Goal: Complete application form

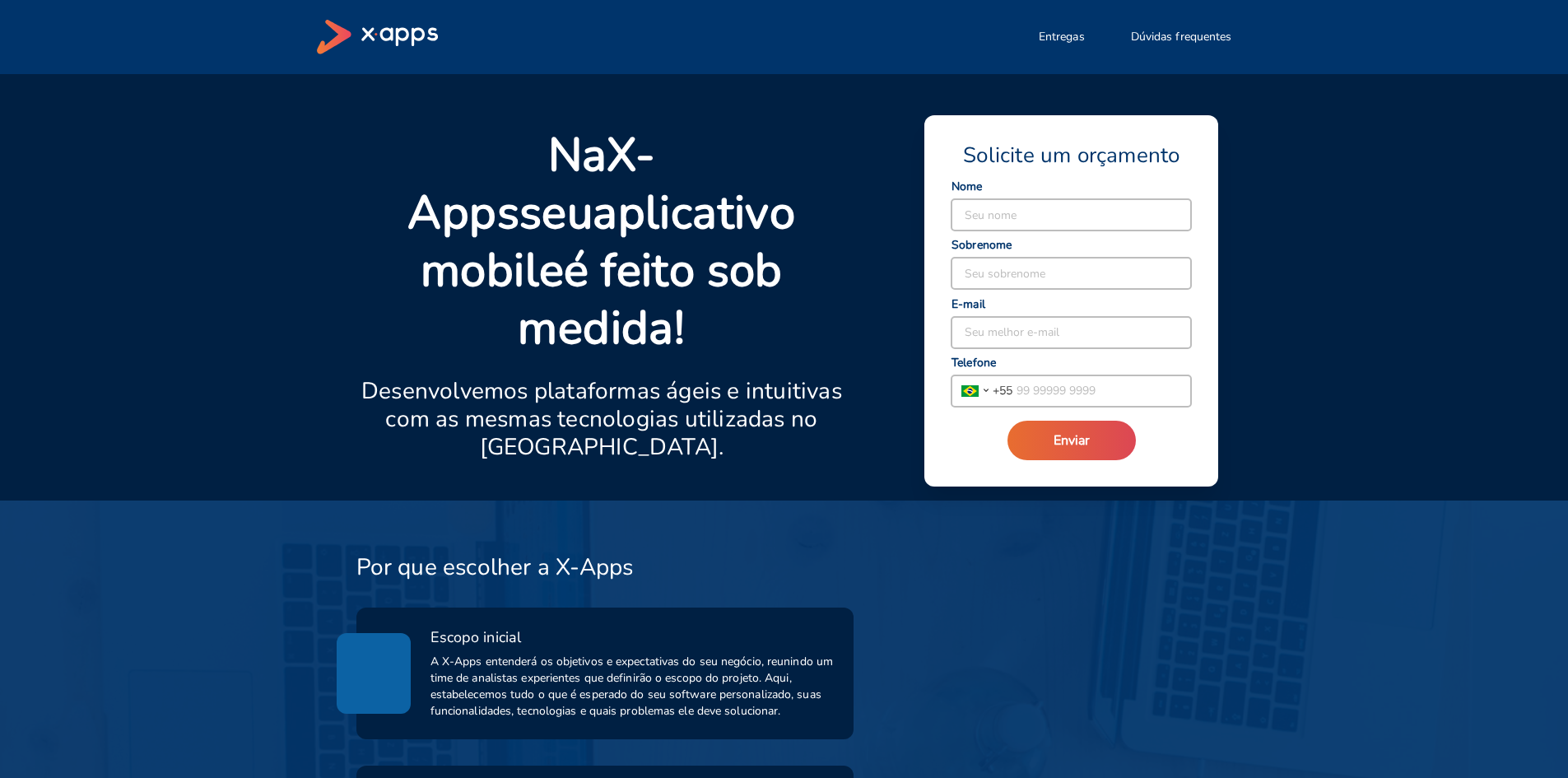
click at [1389, 203] on div "Na X-Apps seu aplicativo mobile é feito sob medida! Desenvolvemos plataformas á…" at bounding box center [784, 286] width 1568 height 426
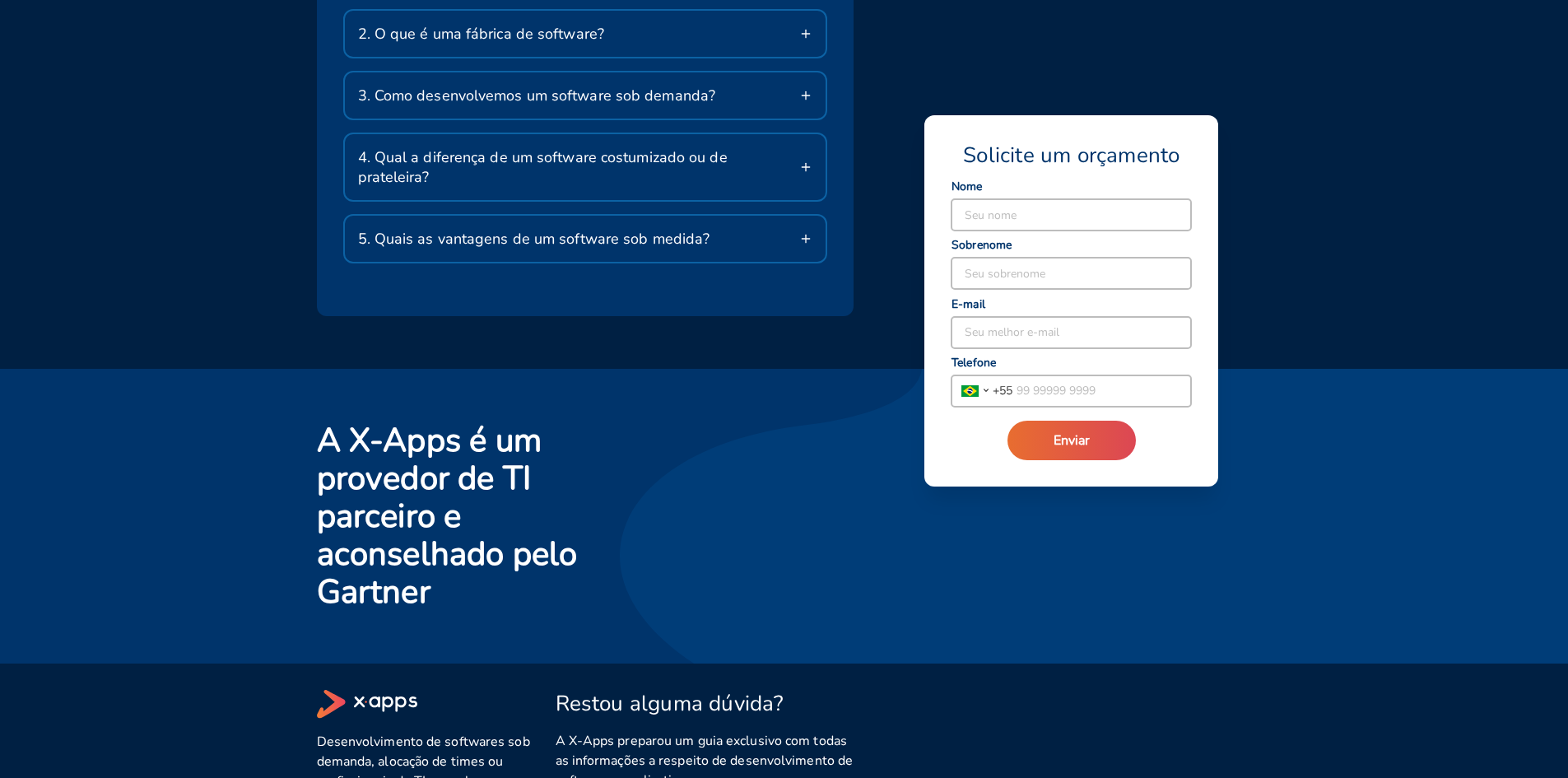
scroll to position [2964, 0]
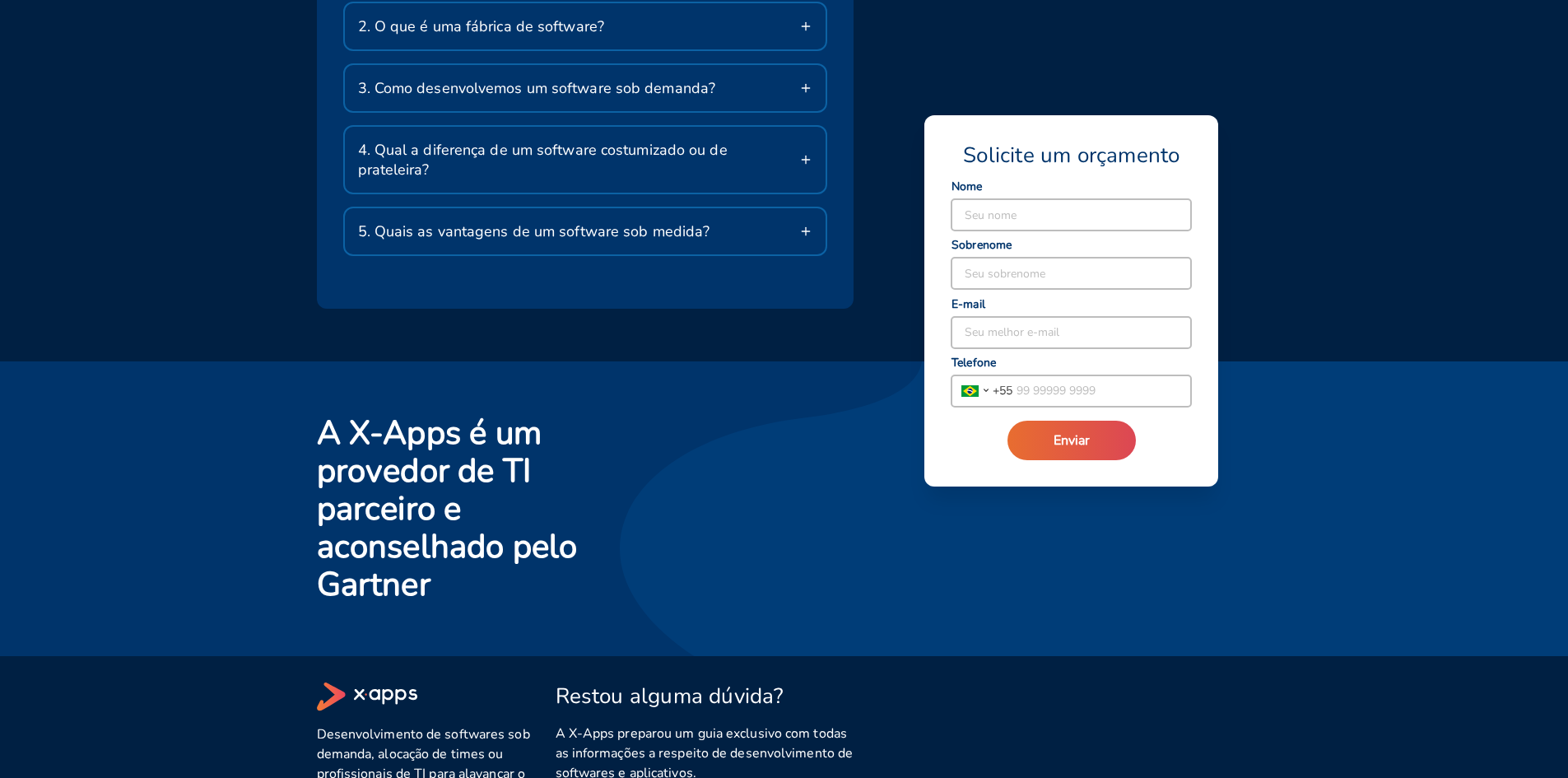
click at [1327, 166] on div "Dúvidas Frequentes 1. O que faz a X-Apps? Somos especialistas em desenvolviment…" at bounding box center [784, 87] width 1568 height 548
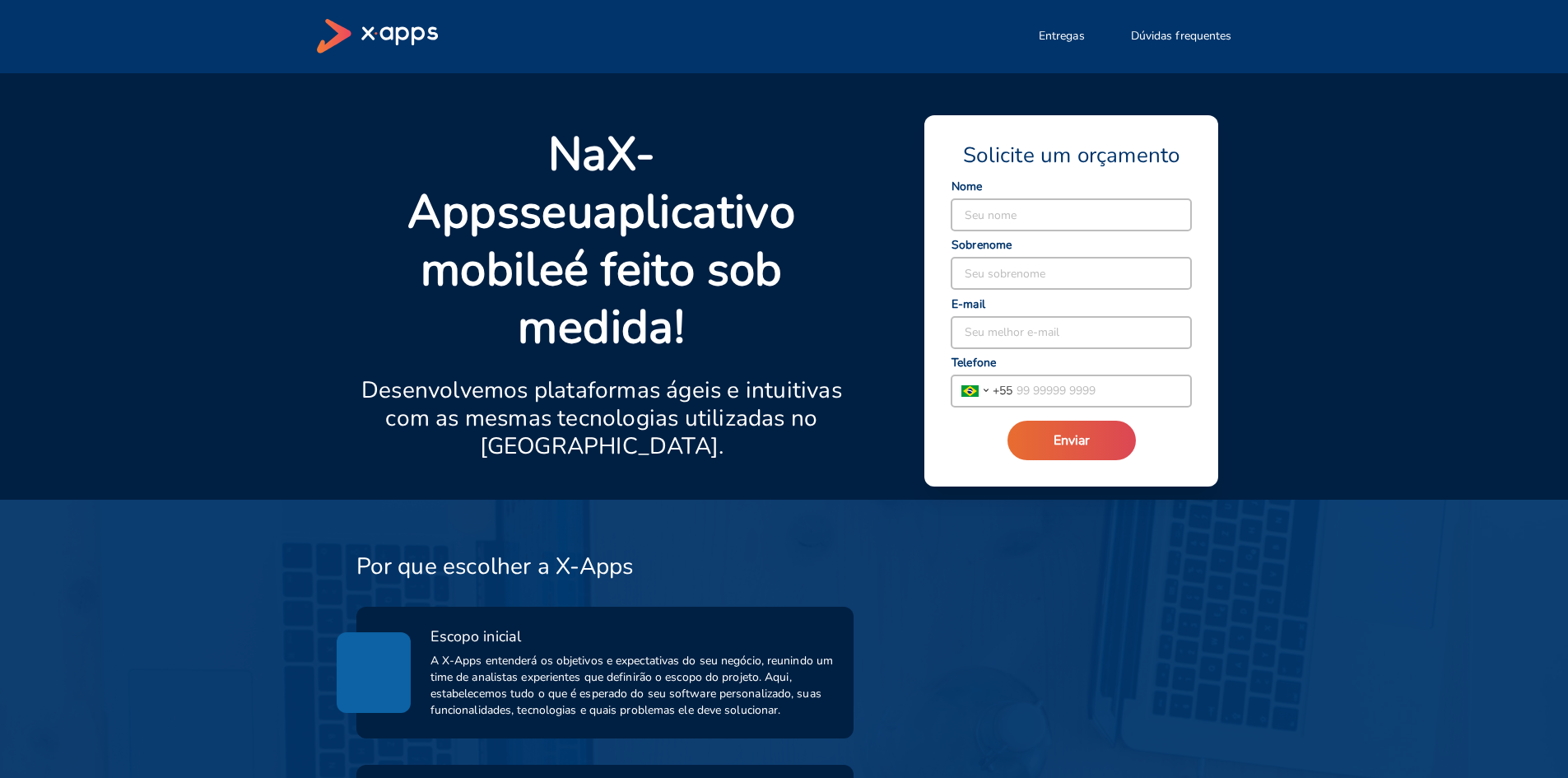
scroll to position [0, 0]
click at [1065, 42] on span "Entregas" at bounding box center [1062, 37] width 46 height 16
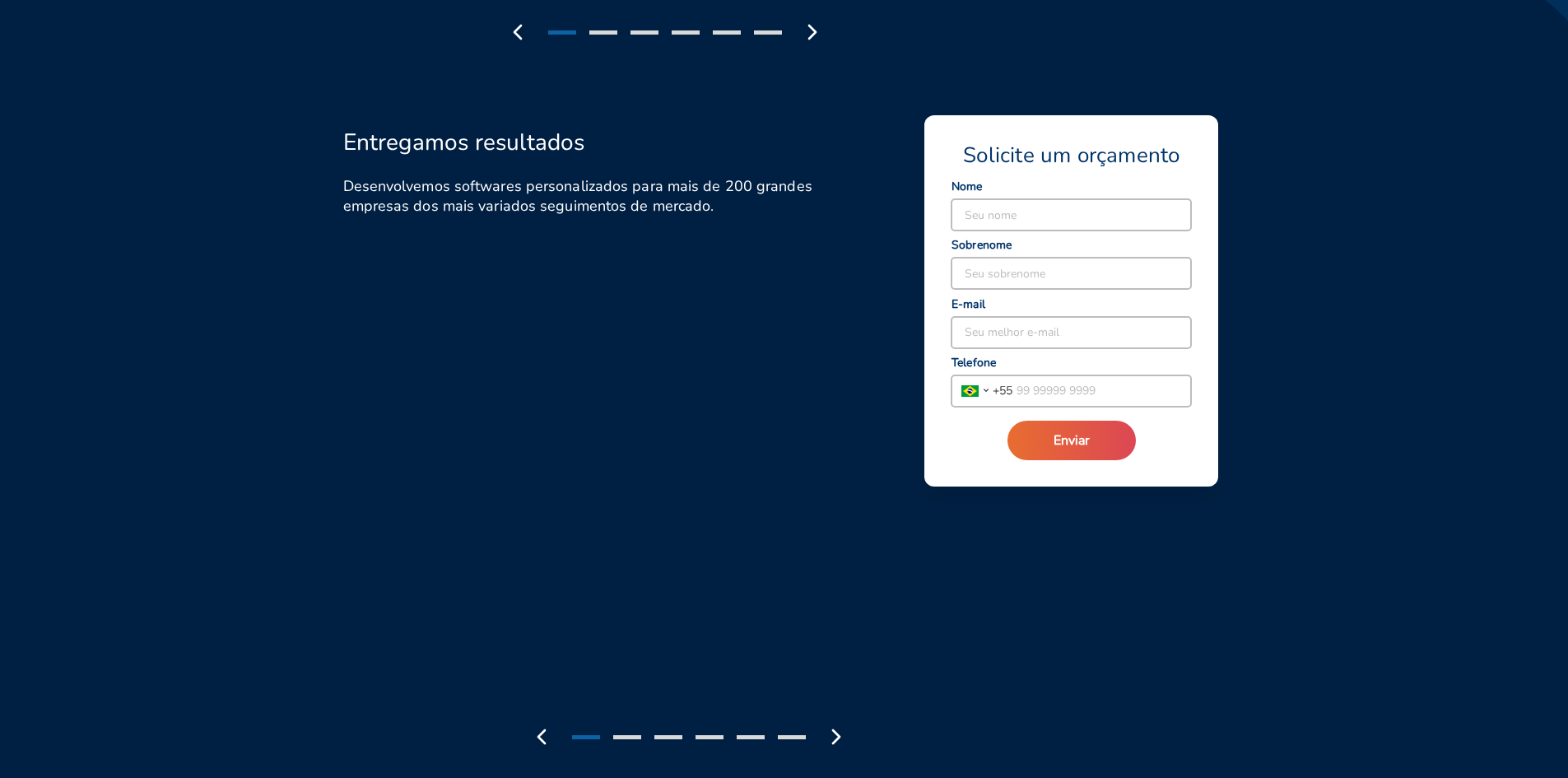
scroll to position [1827, 0]
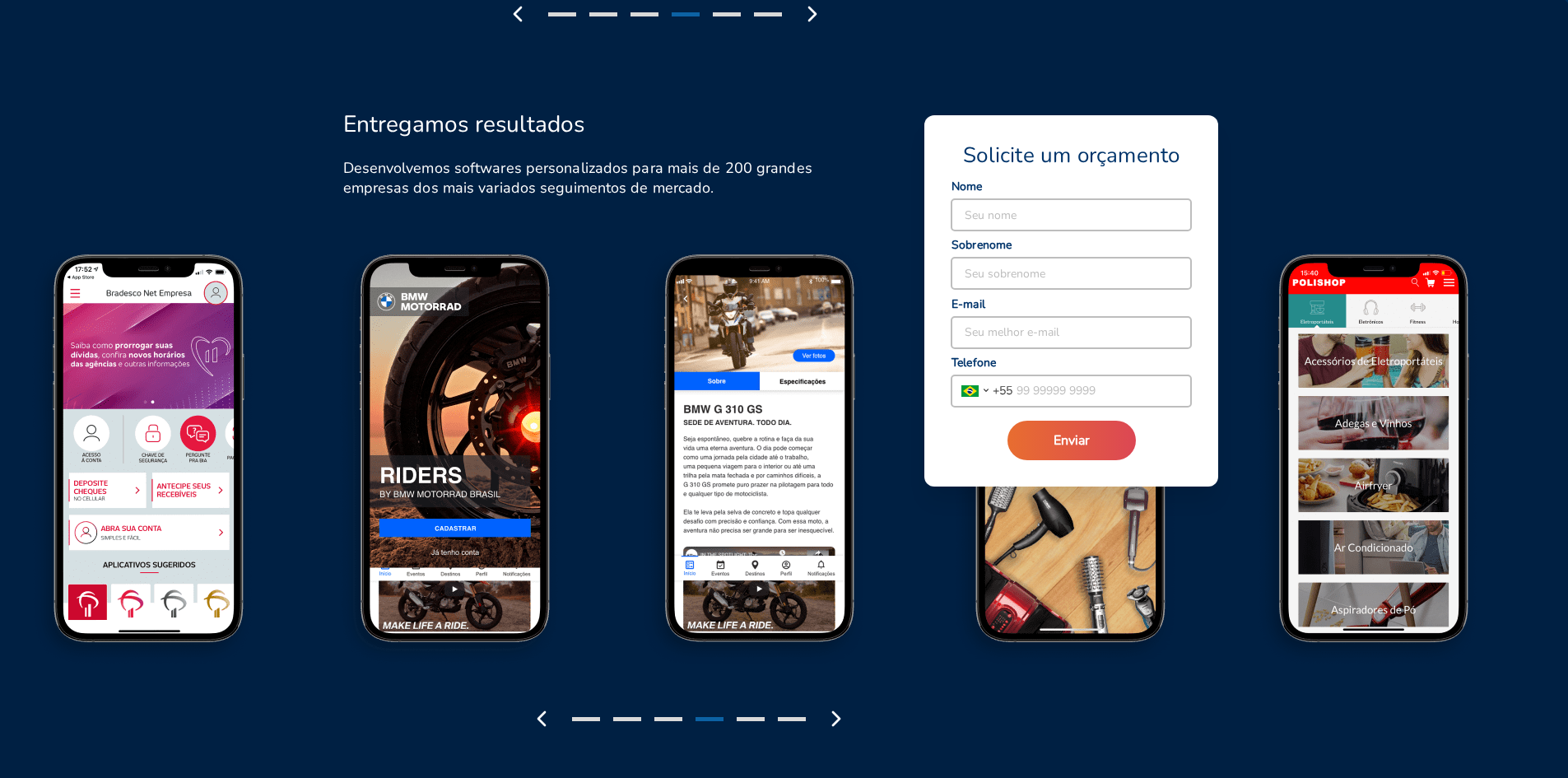
click at [717, 717] on div at bounding box center [710, 719] width 28 height 4
click at [1368, 537] on img at bounding box center [1378, 463] width 306 height 425
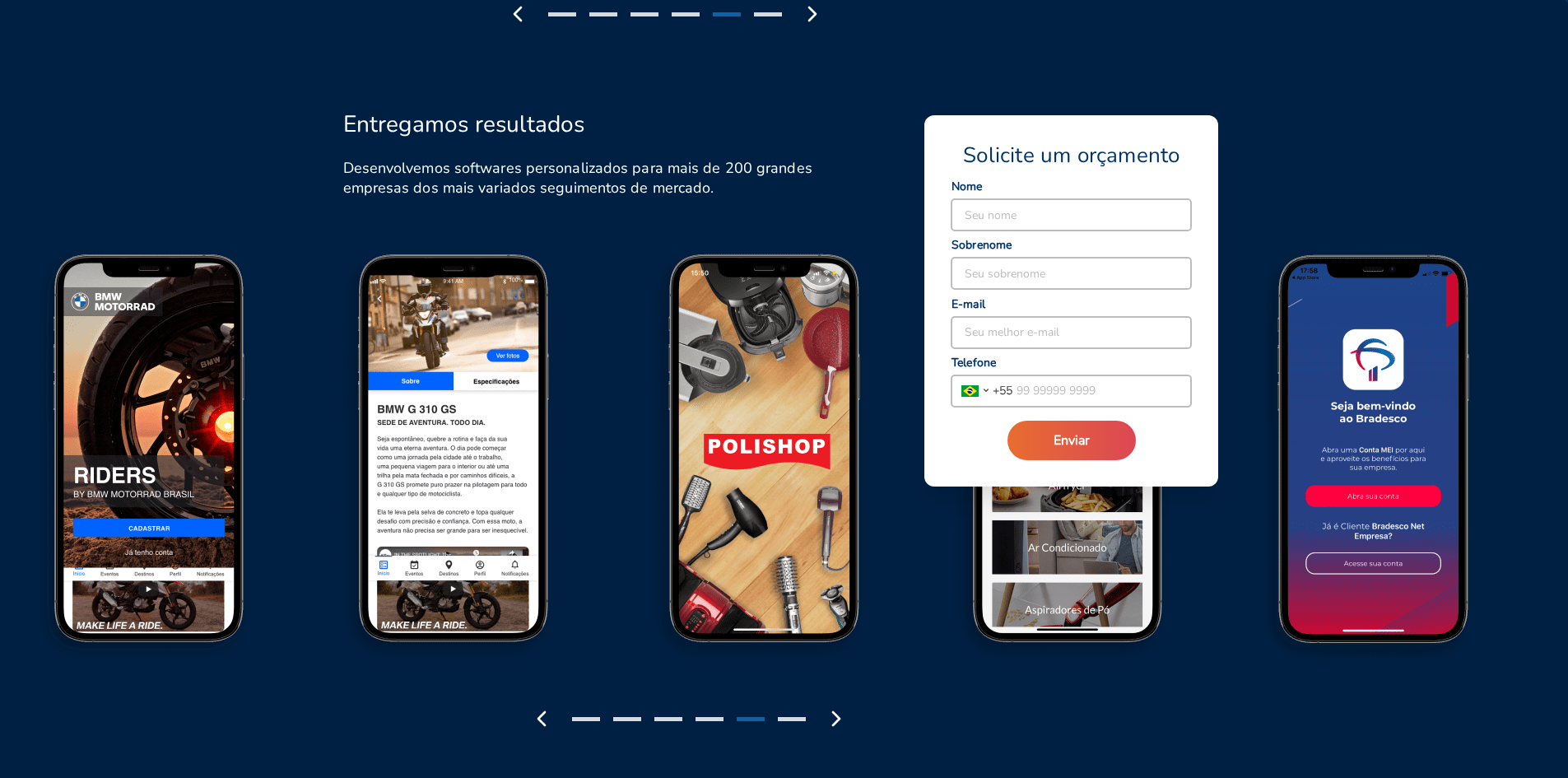
click at [786, 717] on div at bounding box center [793, 719] width 28 height 4
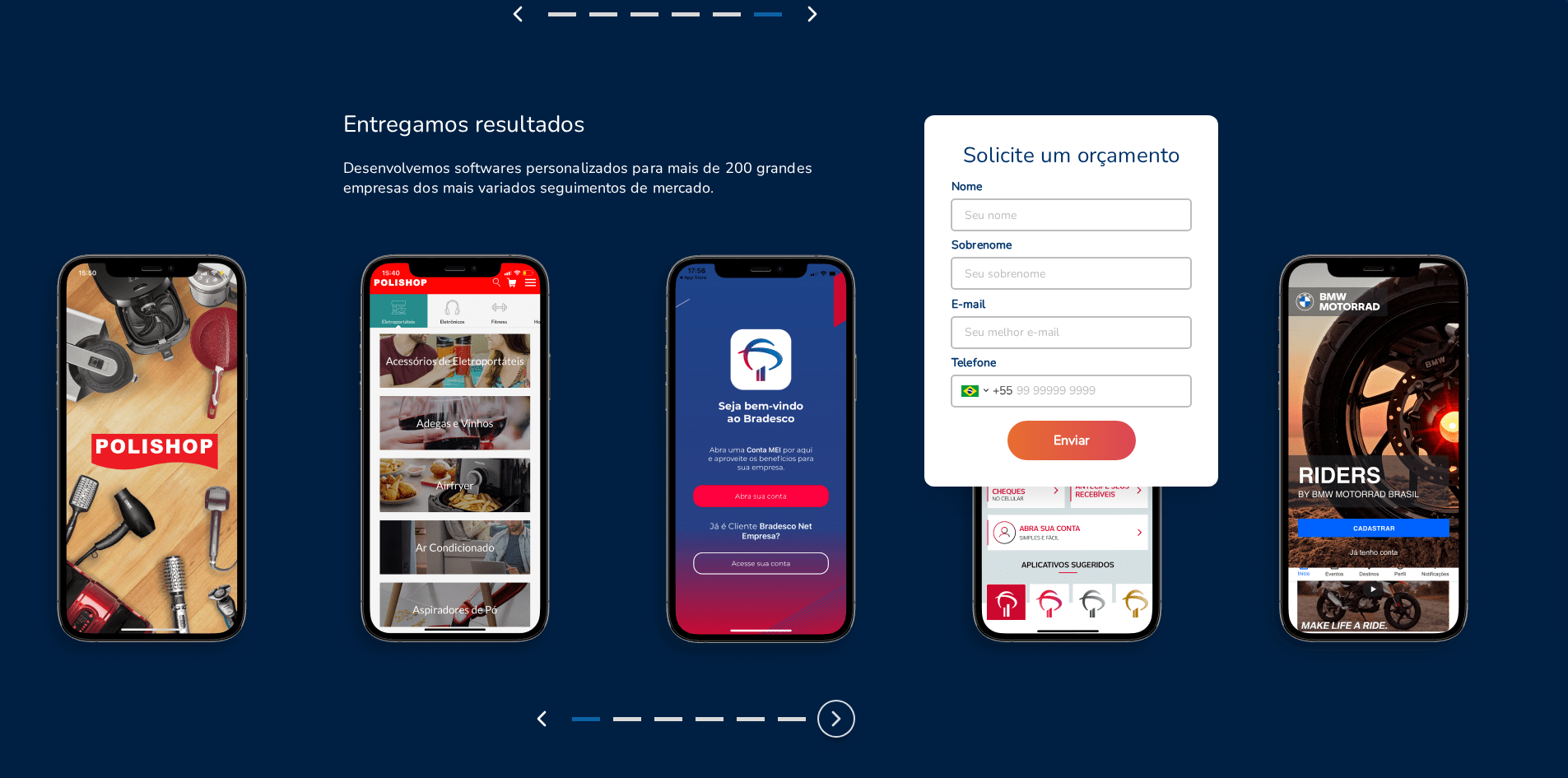
click at [834, 705] on icon "button" at bounding box center [837, 719] width 26 height 26
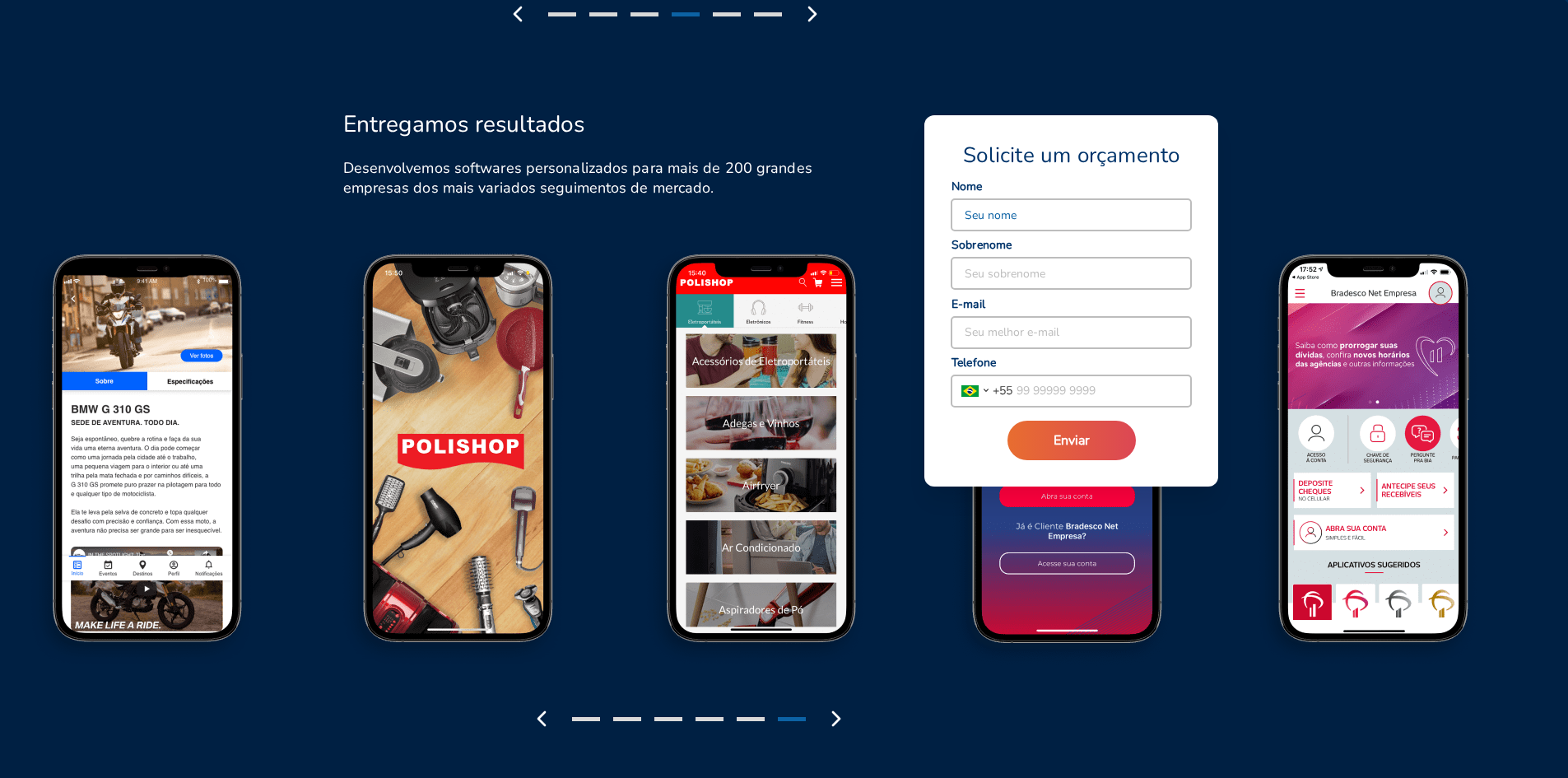
click at [1074, 201] on input at bounding box center [1072, 214] width 240 height 31
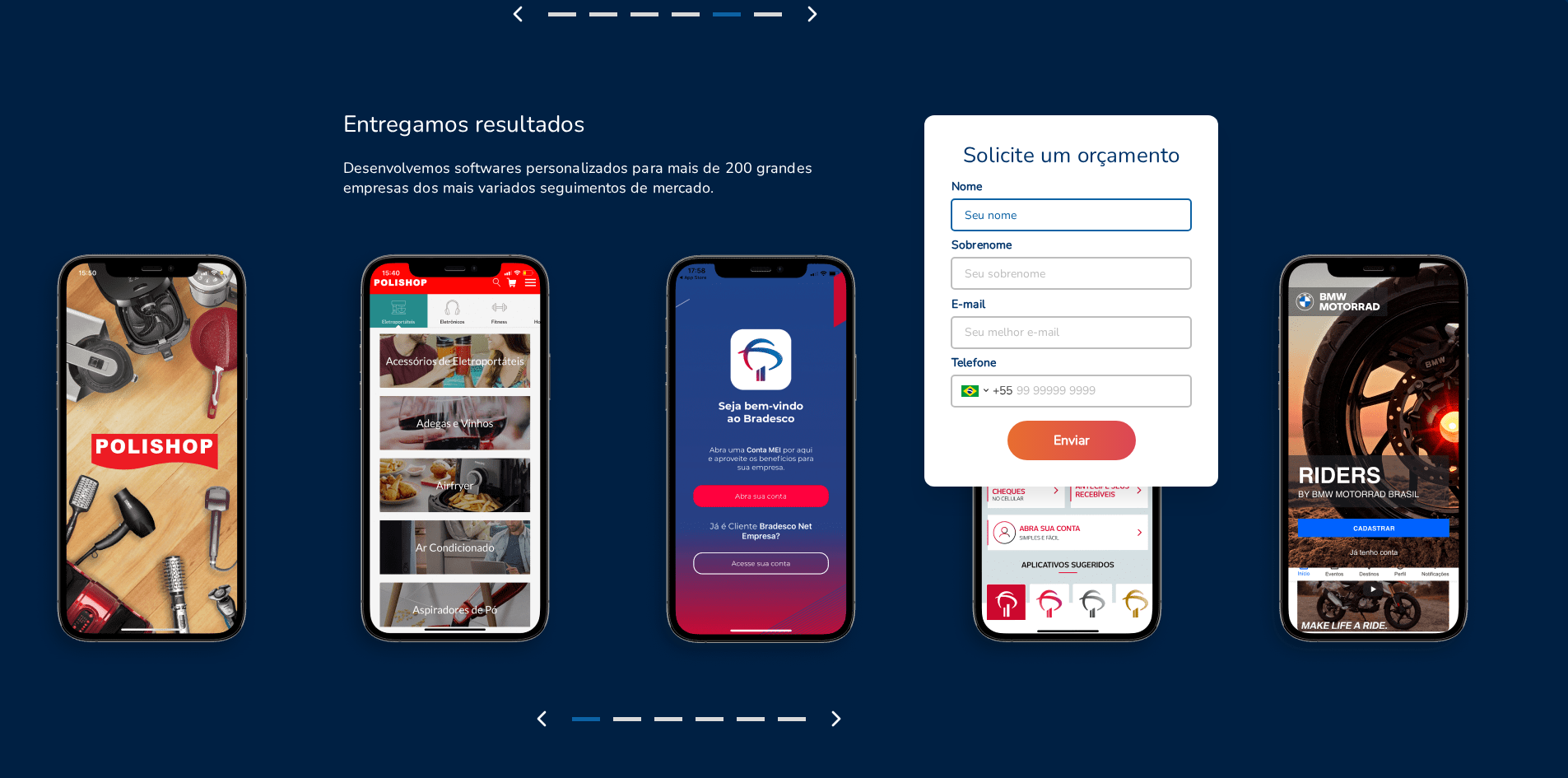
type input "[PERSON_NAME]"
type input "[PHONE_NUMBER]"
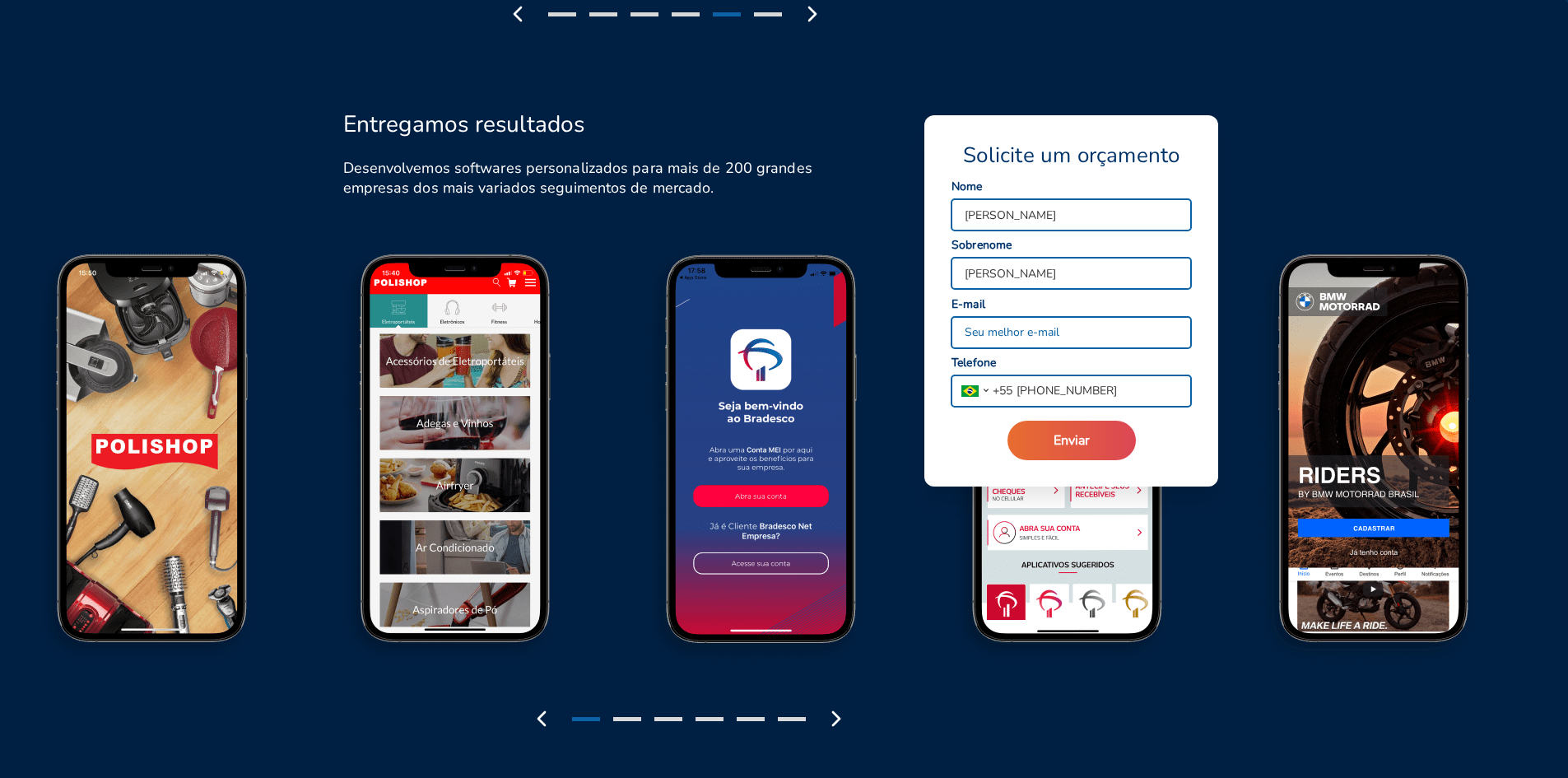
click at [1099, 330] on input at bounding box center [1072, 332] width 240 height 31
type input "[PERSON_NAME][EMAIL_ADDRESS][DOMAIN_NAME]"
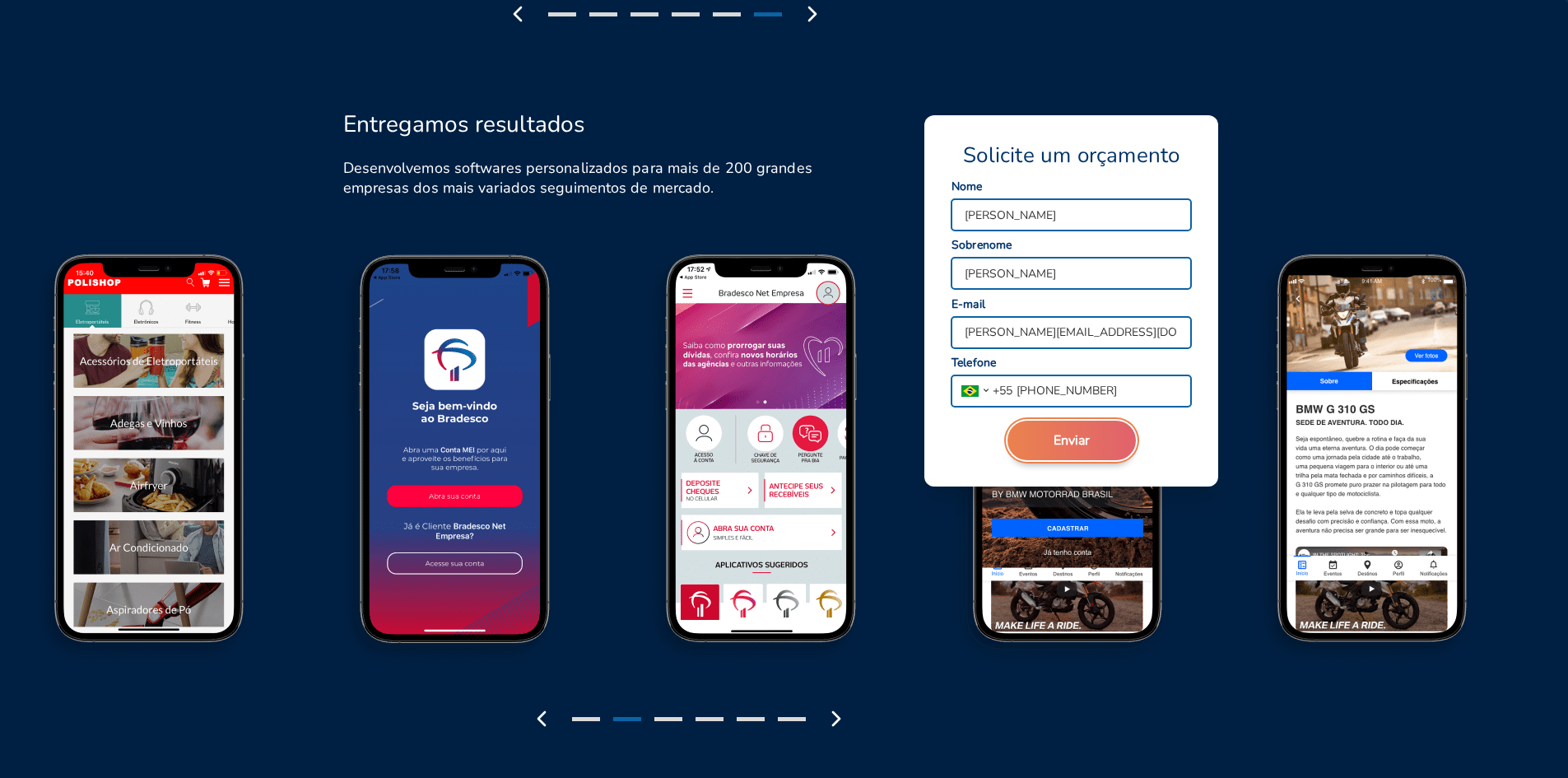
click at [1094, 443] on button "Enviar" at bounding box center [1072, 440] width 128 height 40
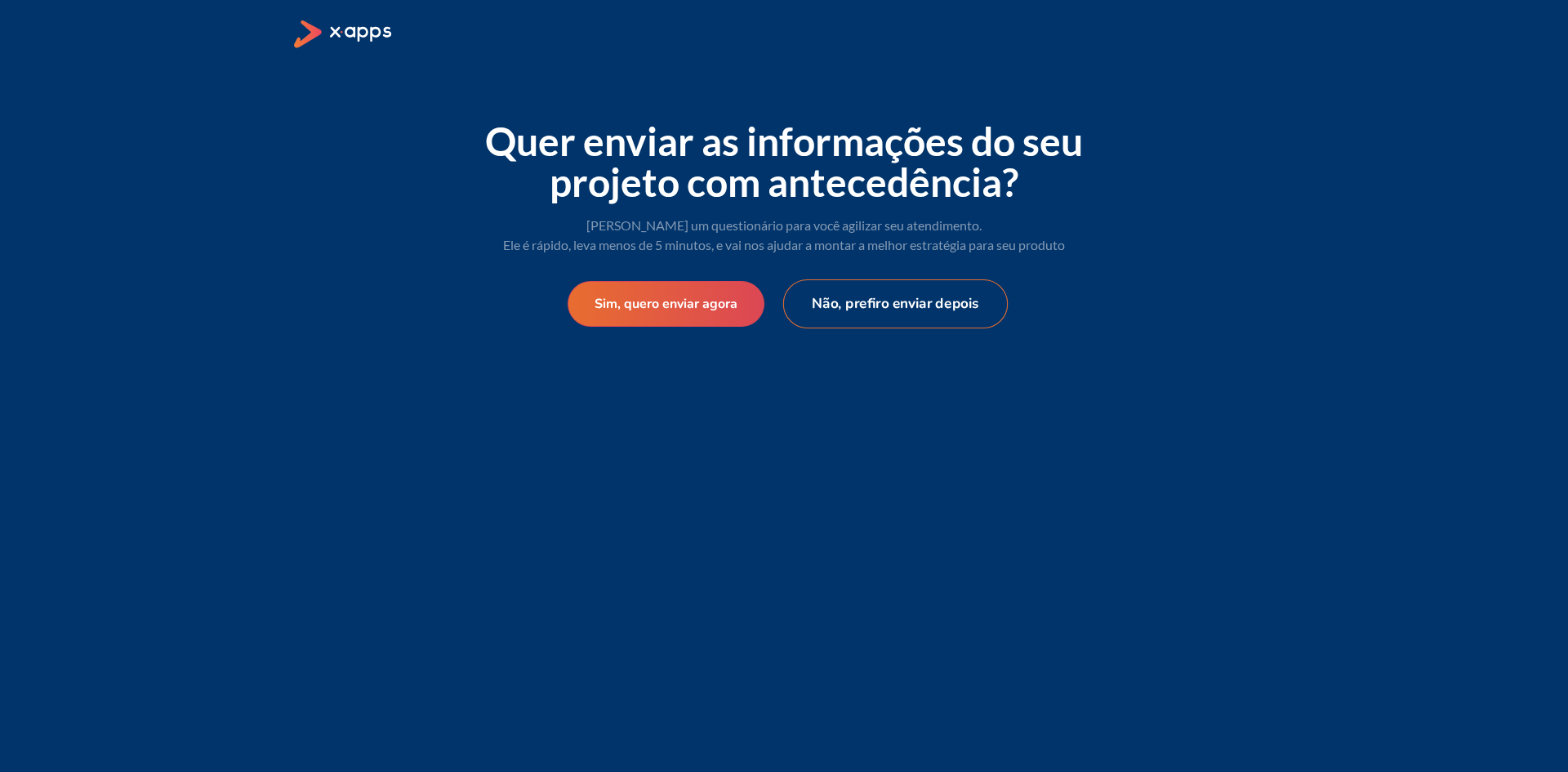
click at [922, 305] on button "Não, prefiro enviar depois" at bounding box center [896, 304] width 226 height 49
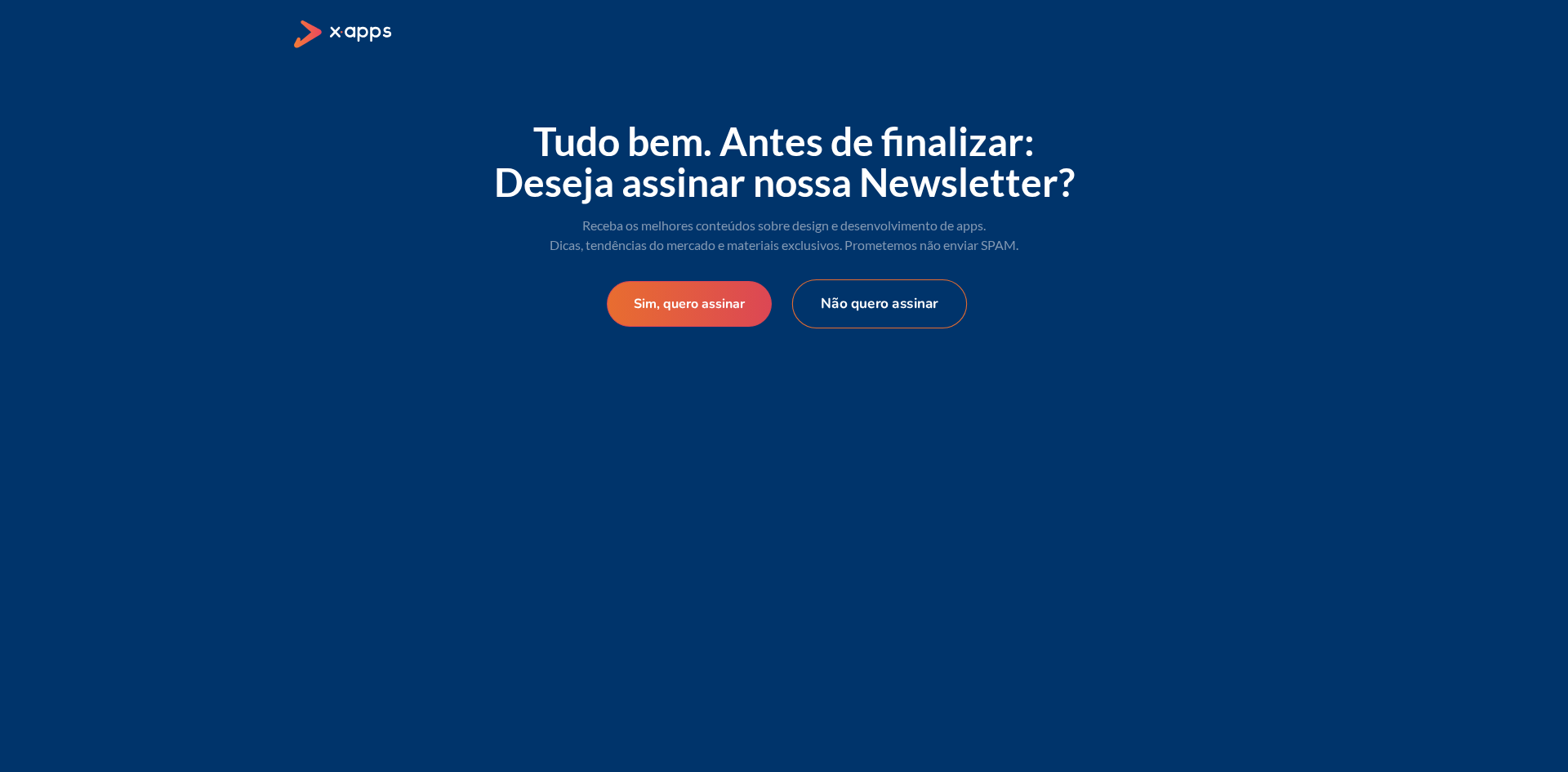
click at [873, 312] on button "Não quero assinar" at bounding box center [879, 304] width 175 height 49
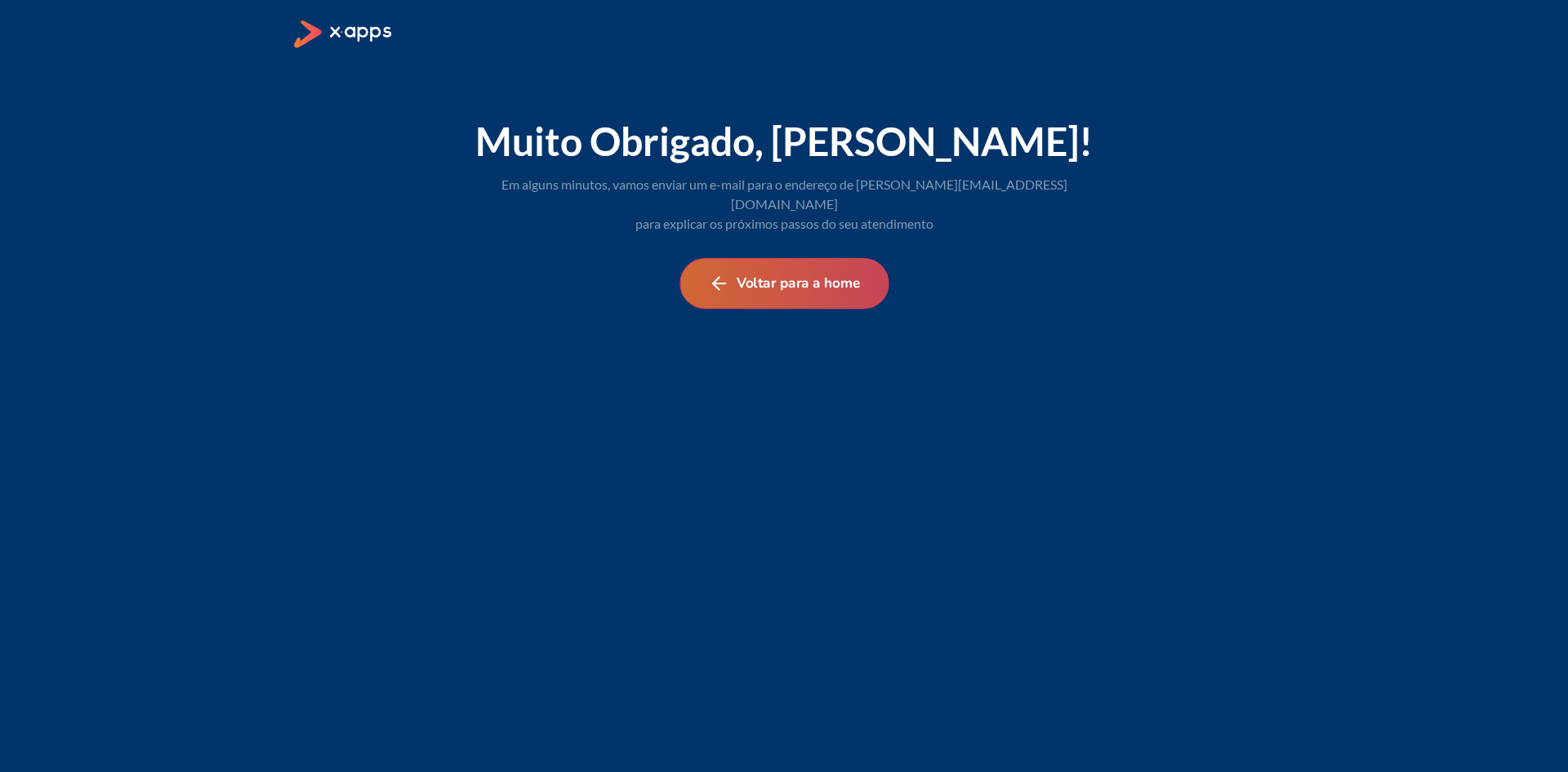
click at [812, 260] on button "Voltar para a home" at bounding box center [784, 283] width 209 height 51
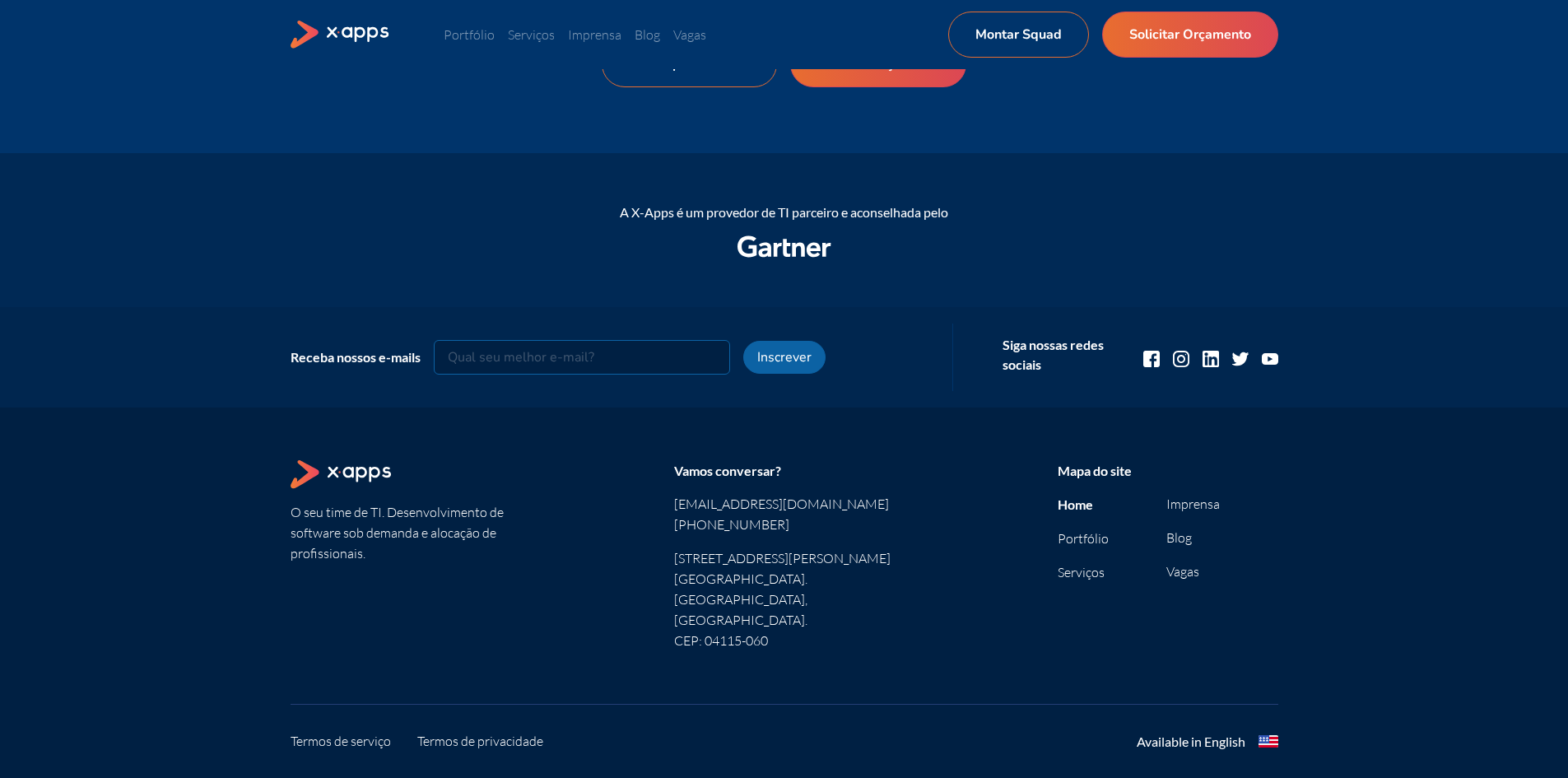
scroll to position [2007, 0]
